Goal: Book appointment/travel/reservation

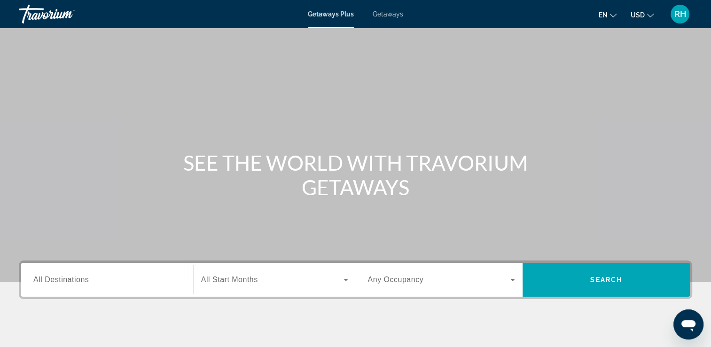
click at [90, 283] on input "Destination All Destinations" at bounding box center [107, 279] width 148 height 11
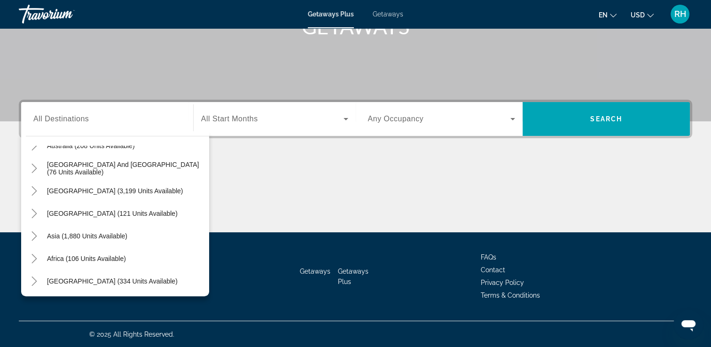
scroll to position [152, 0]
click at [119, 234] on span "Asia (1,880 units available)" at bounding box center [87, 235] width 80 height 8
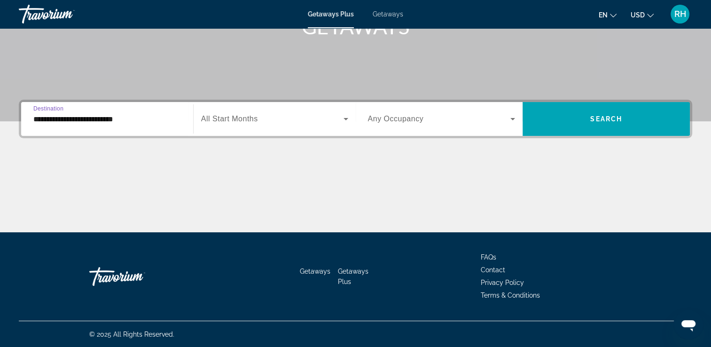
click at [121, 116] on input "**********" at bounding box center [107, 119] width 148 height 11
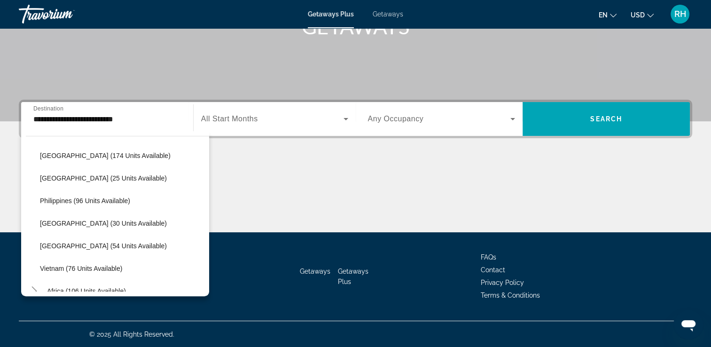
scroll to position [375, 0]
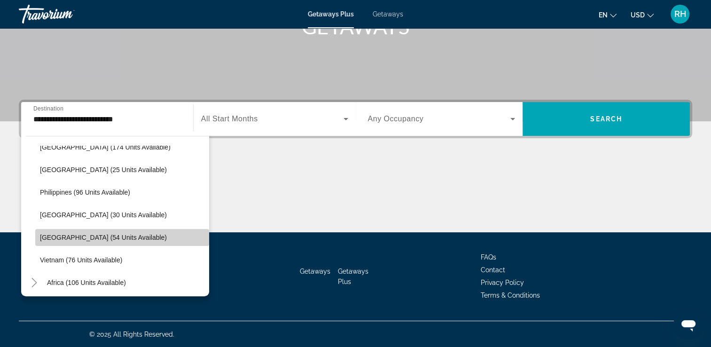
click at [134, 236] on span "Search widget" at bounding box center [122, 237] width 174 height 23
type input "**********"
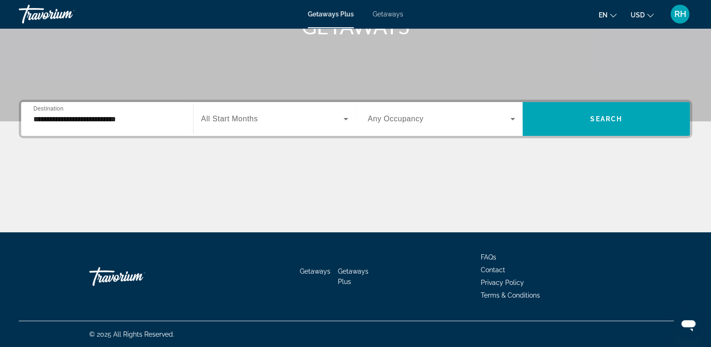
click at [235, 125] on div "Search widget" at bounding box center [274, 119] width 147 height 26
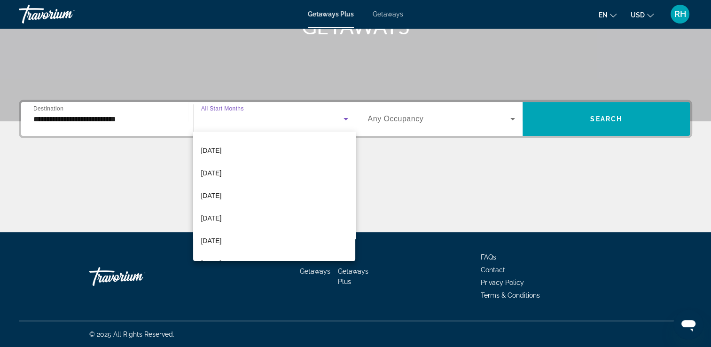
scroll to position [150, 0]
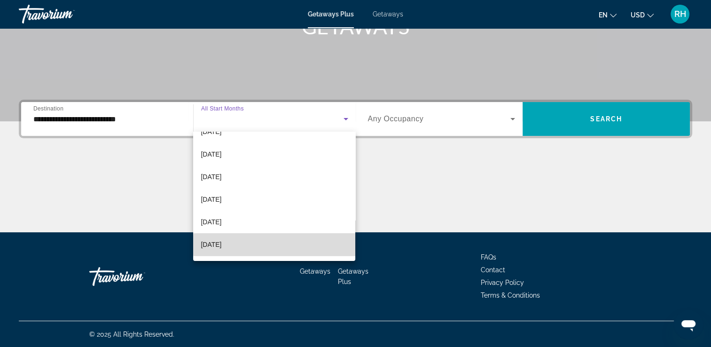
click at [283, 245] on mat-option "[DATE]" at bounding box center [274, 244] width 162 height 23
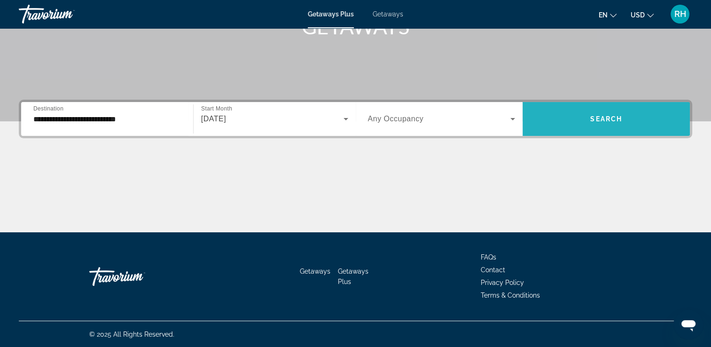
click at [578, 121] on span "Search widget" at bounding box center [606, 119] width 167 height 23
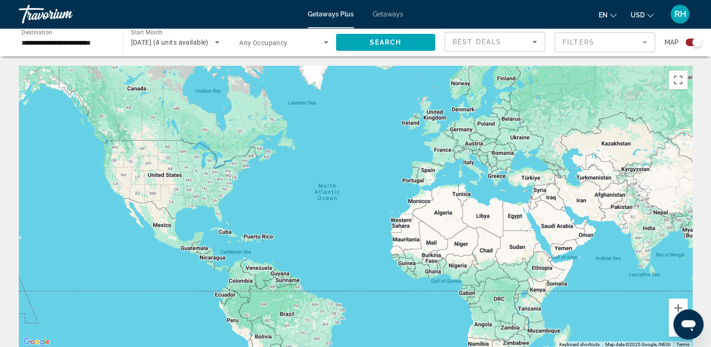
click at [393, 15] on span "Getaways" at bounding box center [388, 14] width 31 height 8
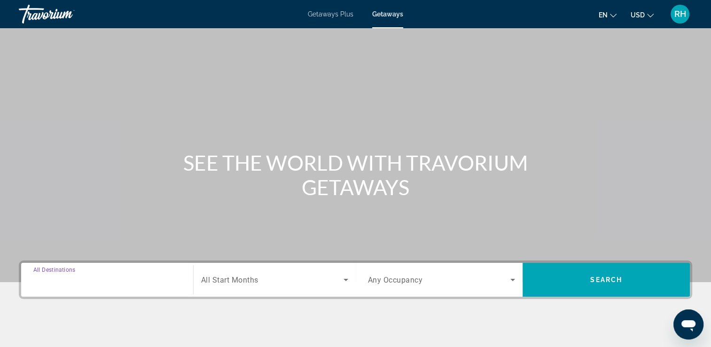
click at [98, 277] on input "Destination All Destinations" at bounding box center [107, 279] width 148 height 11
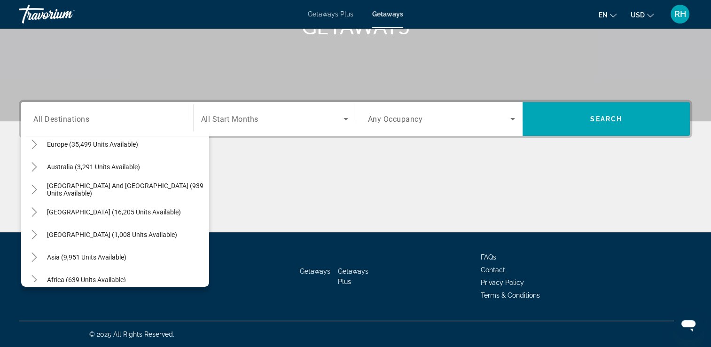
scroll to position [127, 0]
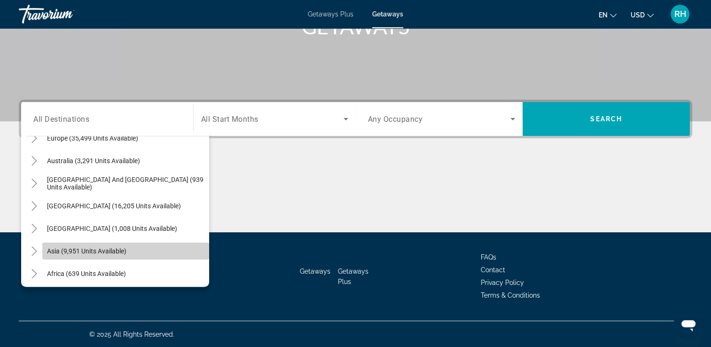
click at [157, 250] on span "Search widget" at bounding box center [125, 251] width 167 height 23
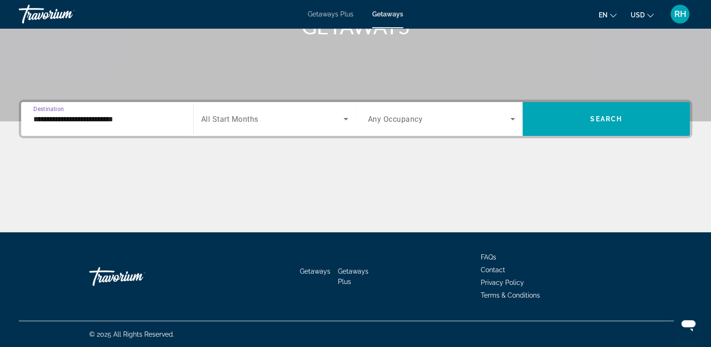
click at [128, 119] on input "**********" at bounding box center [107, 119] width 148 height 11
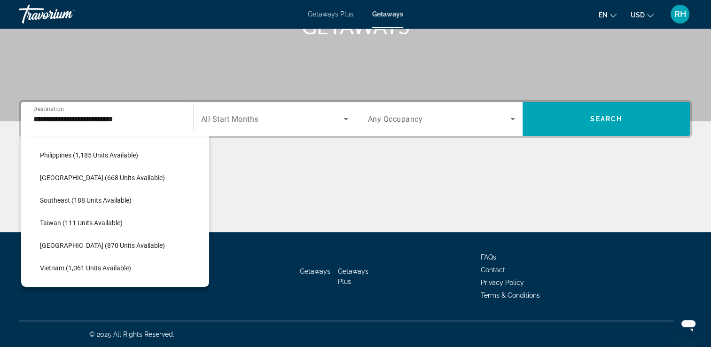
scroll to position [427, 0]
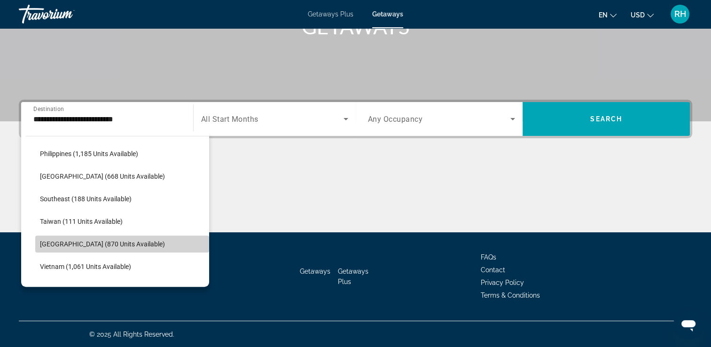
click at [137, 242] on span "Search widget" at bounding box center [122, 244] width 174 height 23
type input "**********"
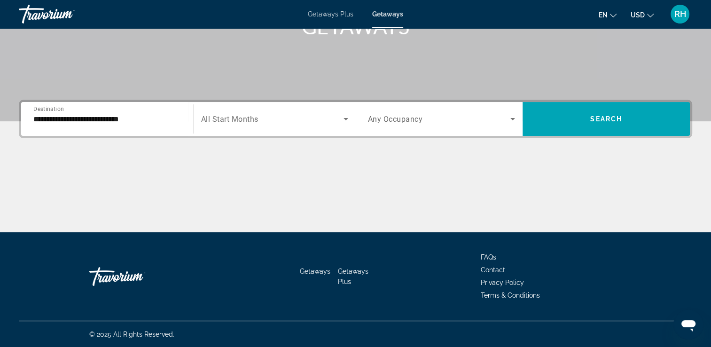
click at [248, 124] on div "Search widget" at bounding box center [274, 119] width 147 height 26
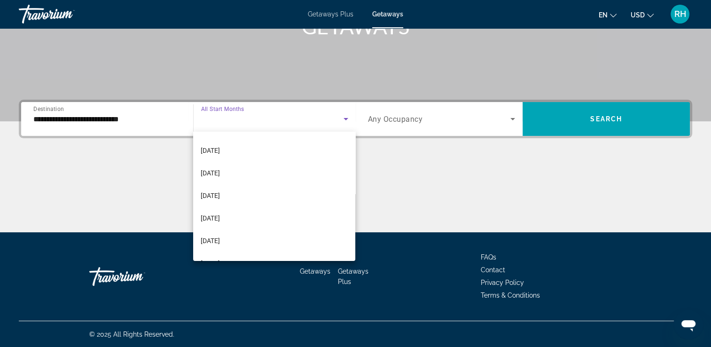
scroll to position [194, 0]
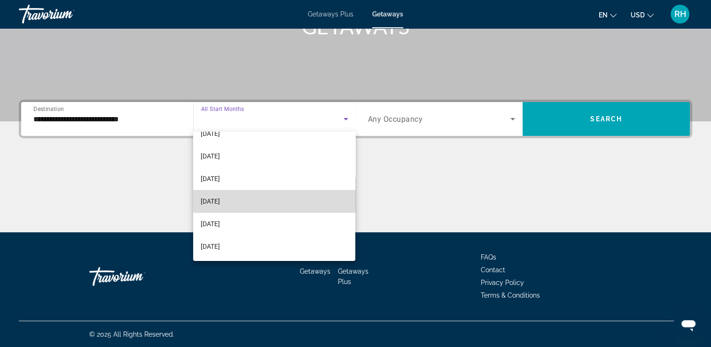
click at [275, 198] on mat-option "[DATE]" at bounding box center [274, 201] width 162 height 23
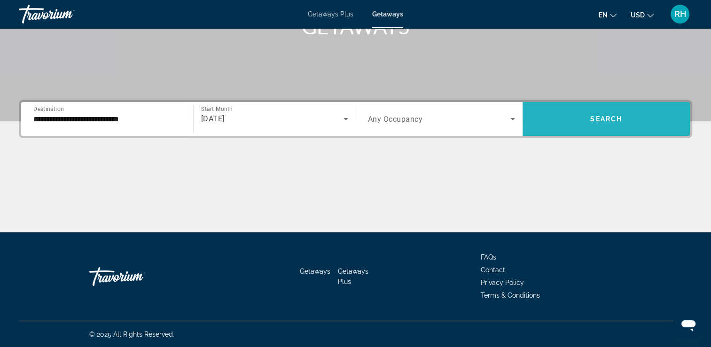
click at [573, 127] on span "Search widget" at bounding box center [606, 119] width 167 height 23
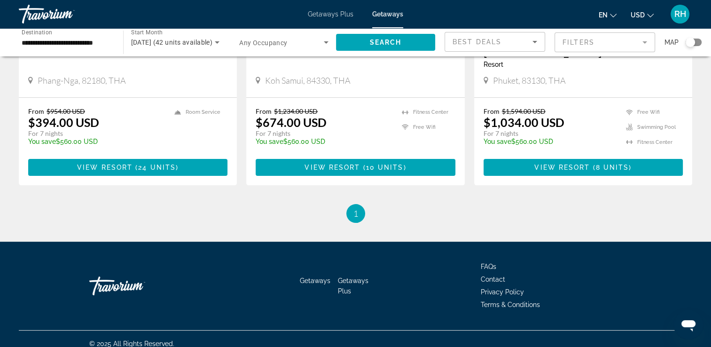
scroll to position [219, 0]
